Goal: Navigation & Orientation: Find specific page/section

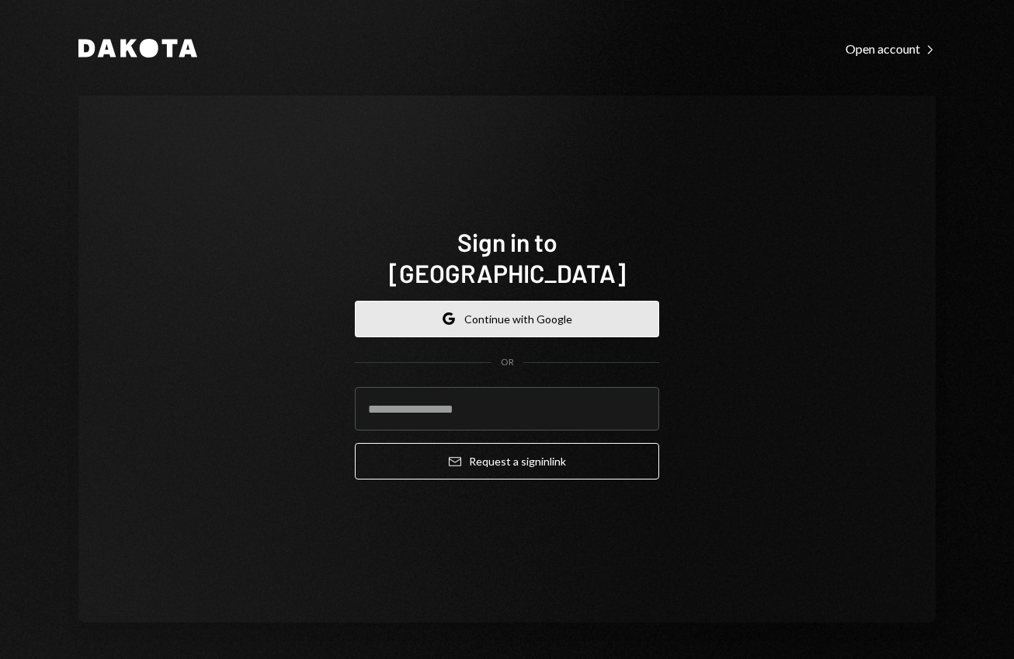
click at [474, 315] on button "Google Continue with Google" at bounding box center [507, 319] width 304 height 36
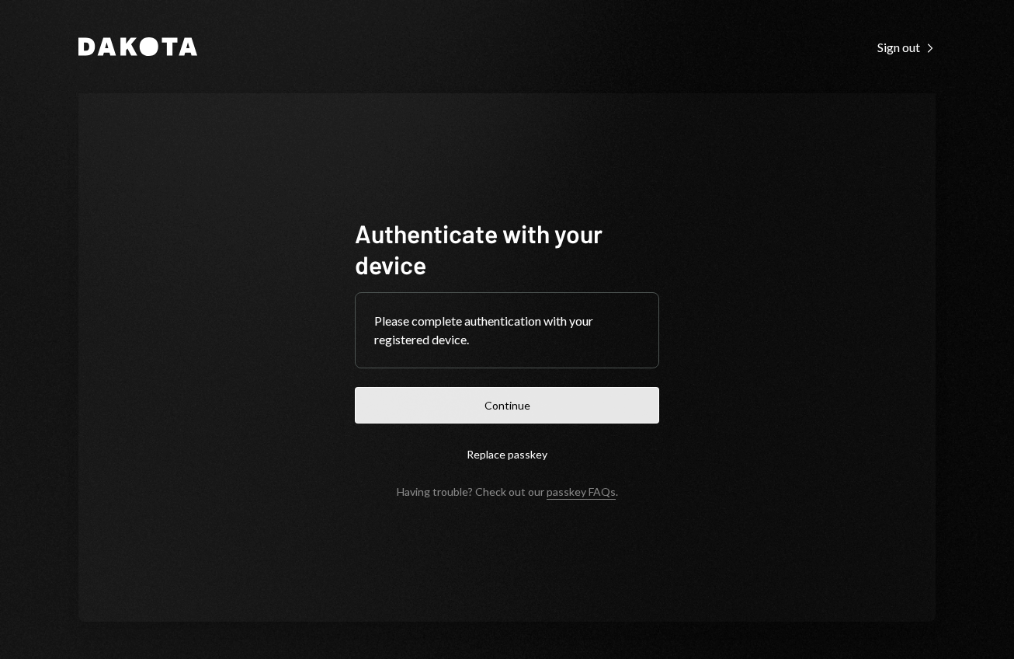
click at [456, 391] on button "Continue" at bounding box center [507, 405] width 304 height 36
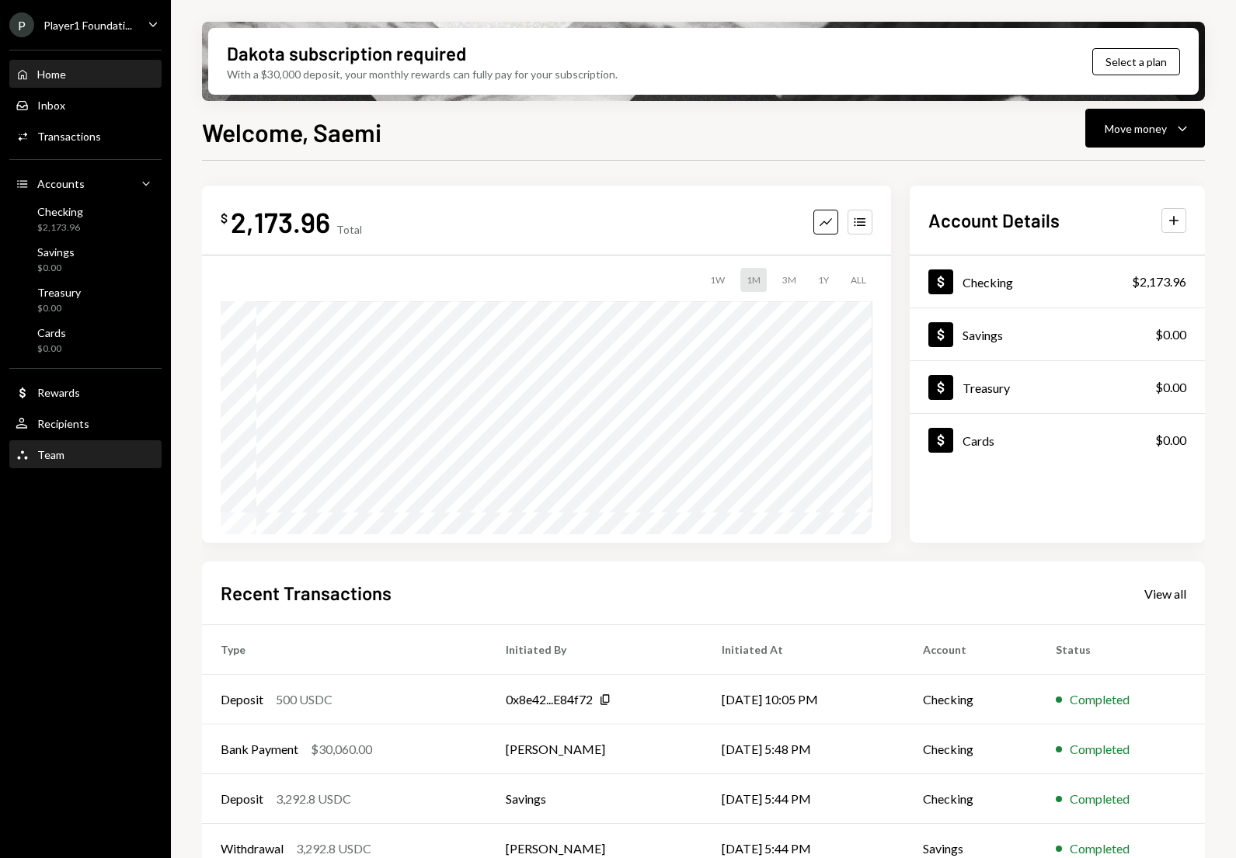
click at [56, 450] on div "Team" at bounding box center [50, 454] width 27 height 13
